Goal: Task Accomplishment & Management: Use online tool/utility

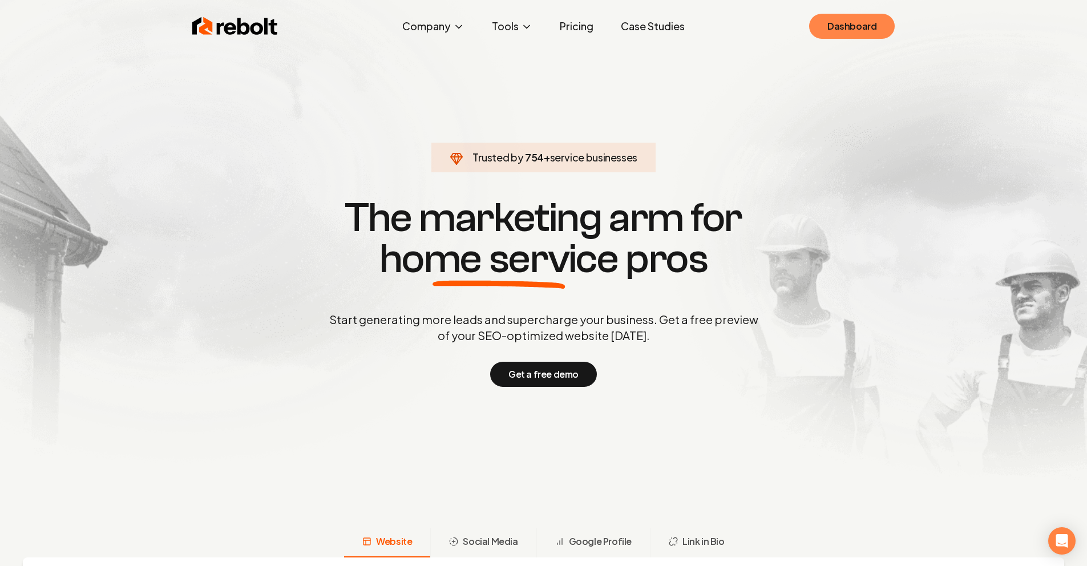
click at [838, 30] on link "Dashboard" at bounding box center [852, 26] width 86 height 25
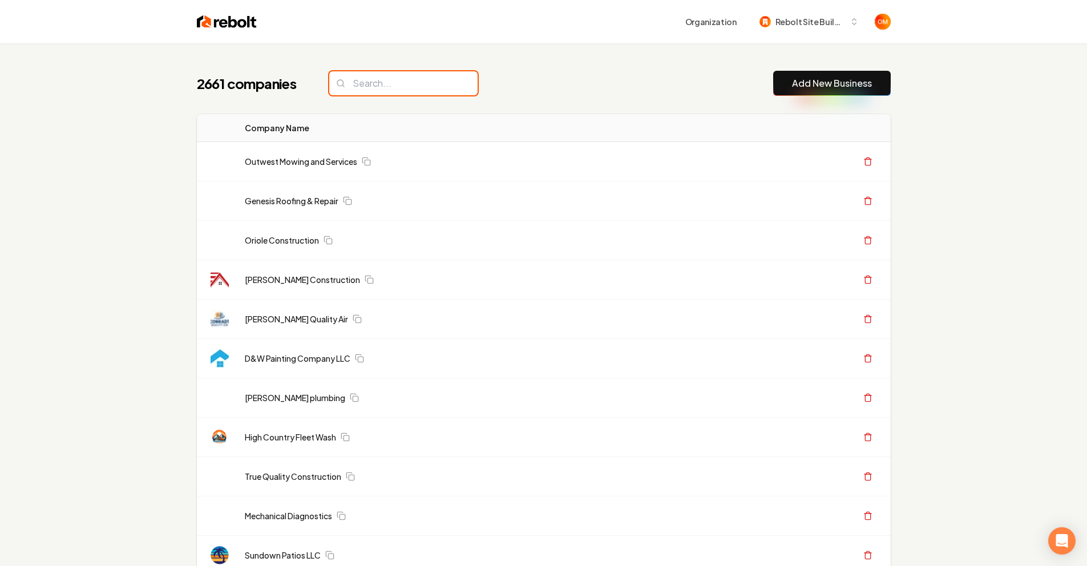
click at [438, 86] on input "search" at bounding box center [403, 83] width 148 height 24
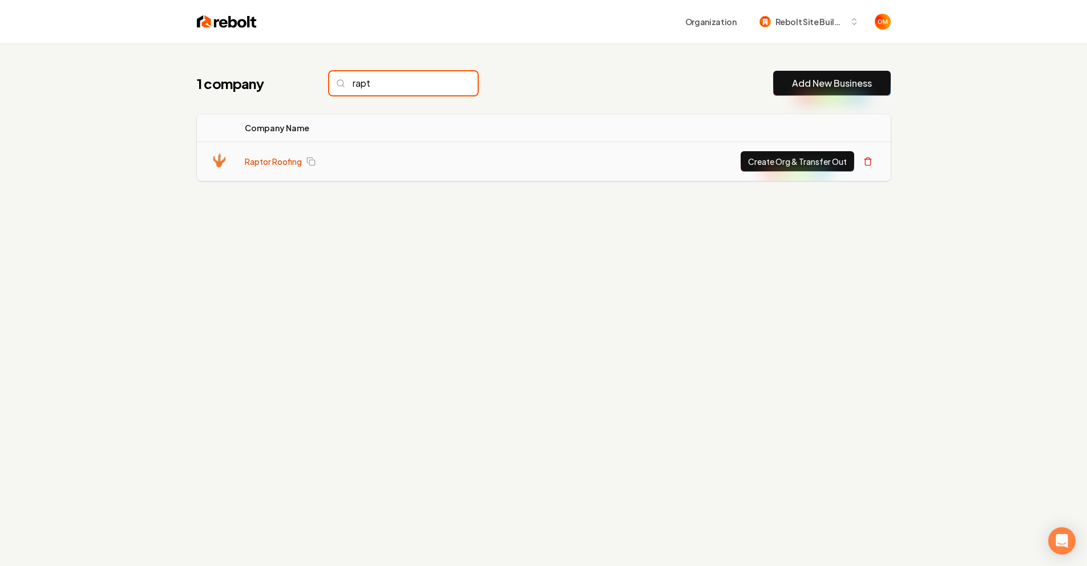
type input "rapt"
click at [285, 156] on link "Raptor Roofing" at bounding box center [273, 161] width 57 height 11
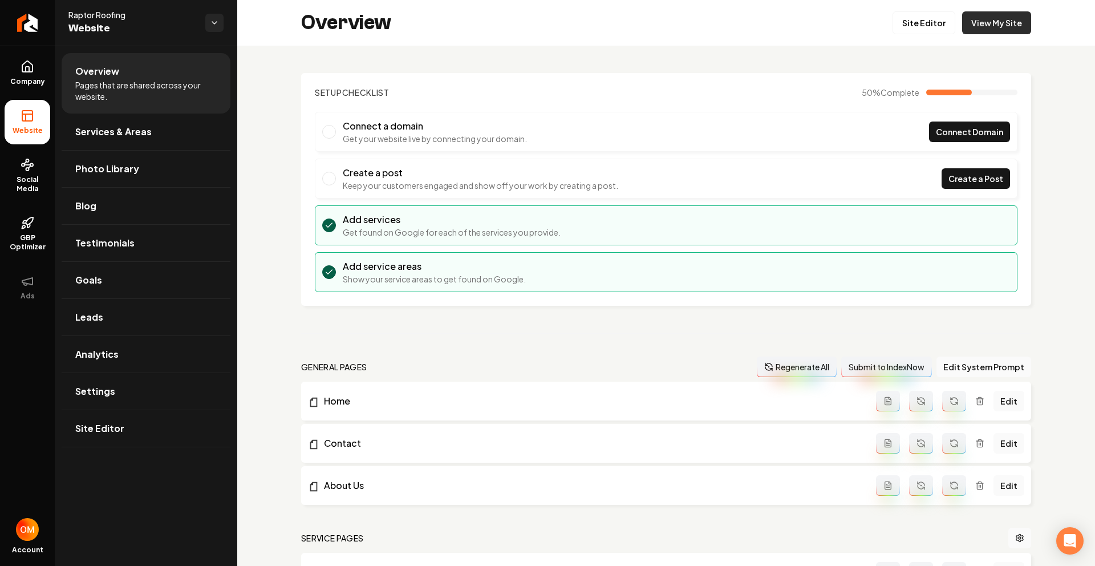
click at [1001, 29] on link "View My Site" at bounding box center [996, 22] width 69 height 23
click at [908, 29] on link "Site Editor" at bounding box center [924, 22] width 63 height 23
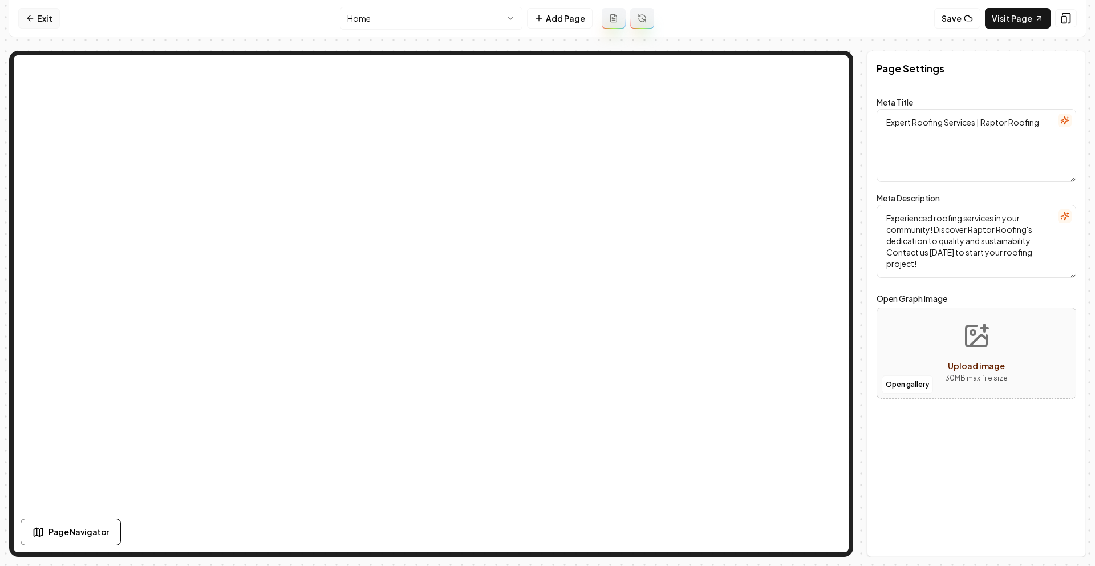
click at [47, 23] on link "Exit" at bounding box center [39, 18] width 42 height 21
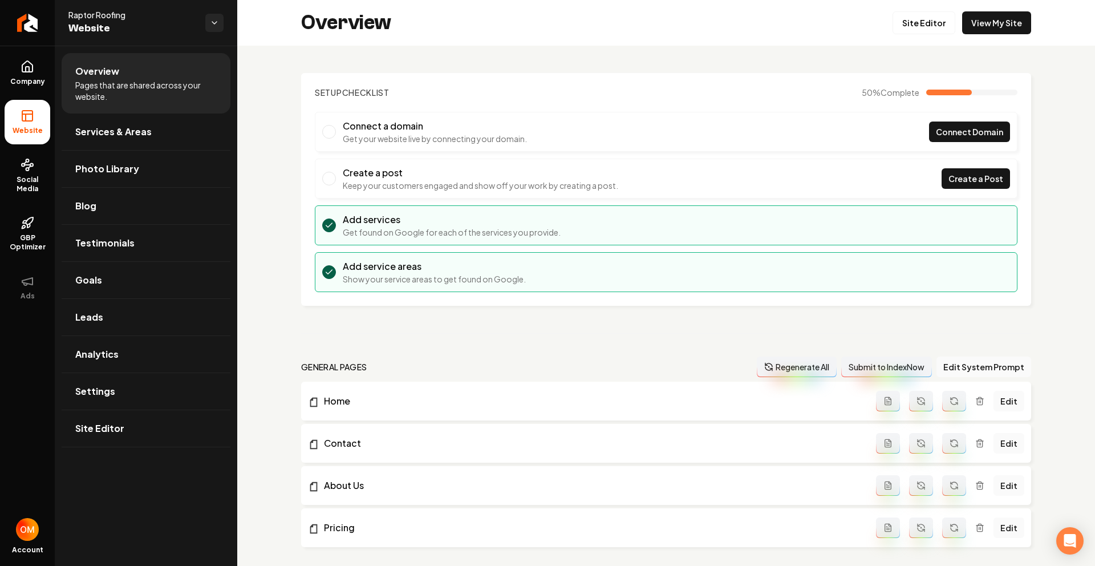
click at [954, 30] on div "Site Editor View My Site" at bounding box center [962, 22] width 139 height 23
click at [962, 24] on link "View My Site" at bounding box center [996, 22] width 69 height 23
